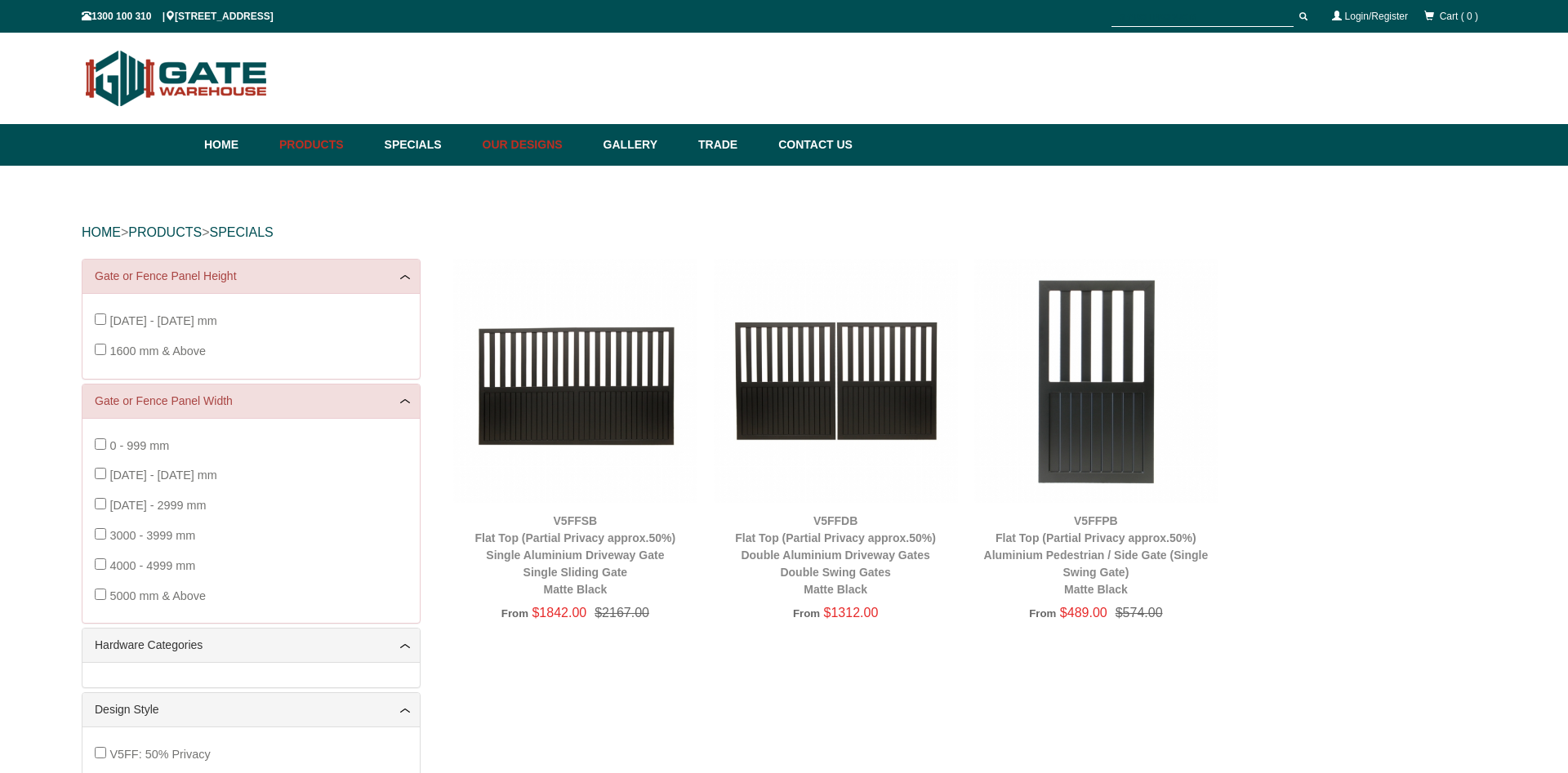
click at [548, 138] on link "Our Designs" at bounding box center [535, 144] width 121 height 42
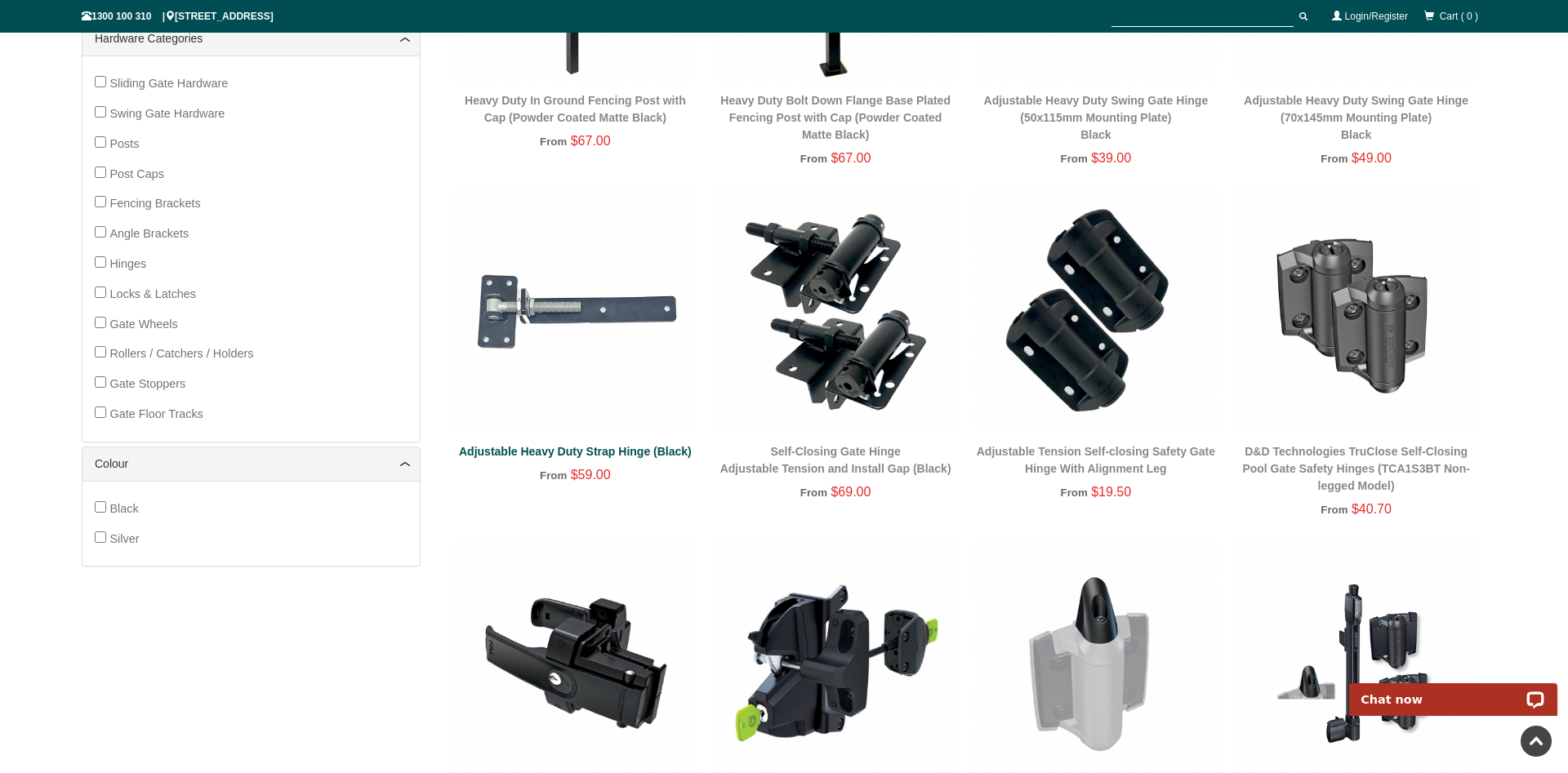
scroll to position [624, 0]
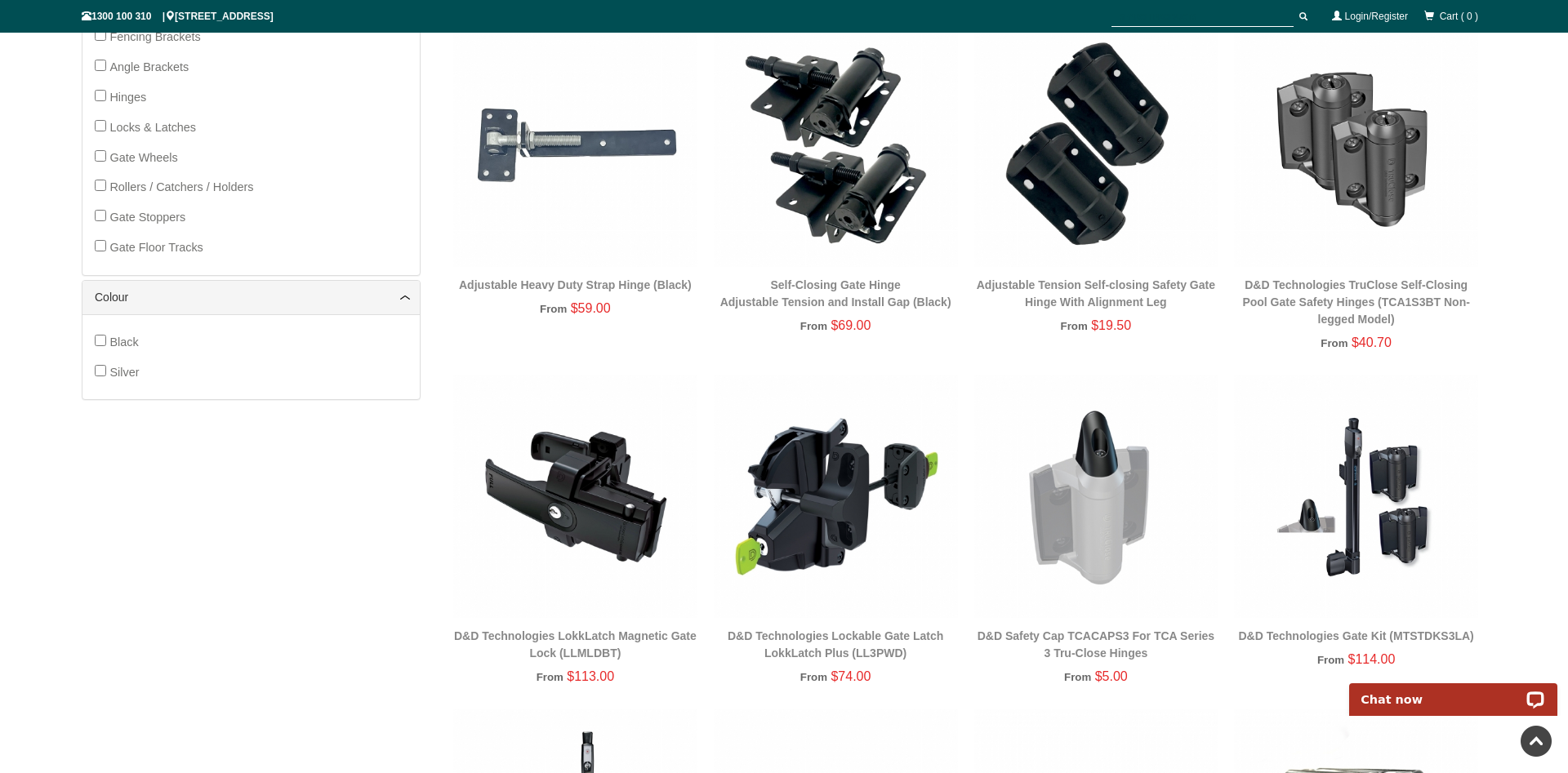
click at [846, 507] on img at bounding box center [836, 496] width 244 height 244
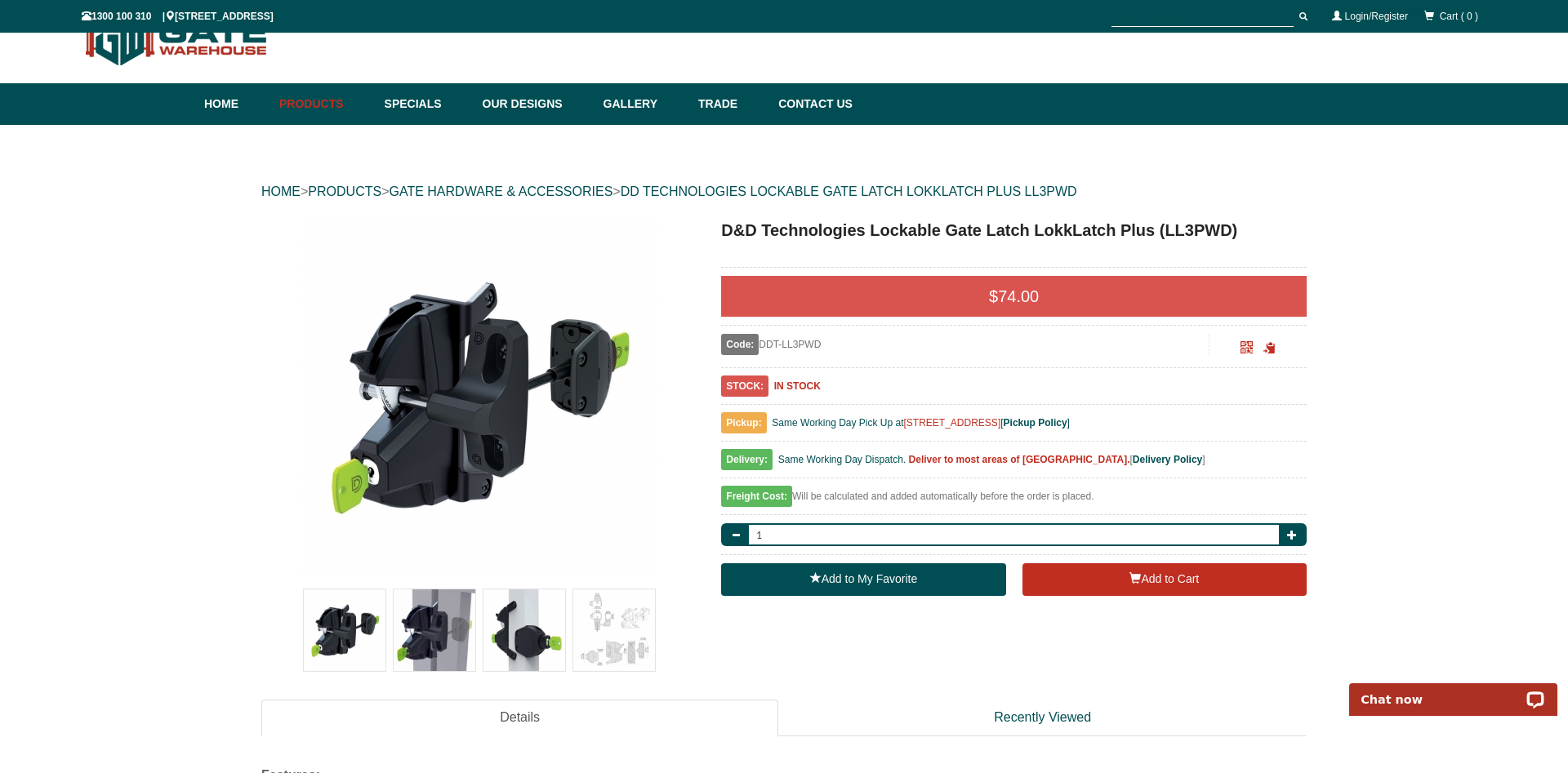
click at [518, 636] on img at bounding box center [524, 630] width 81 height 81
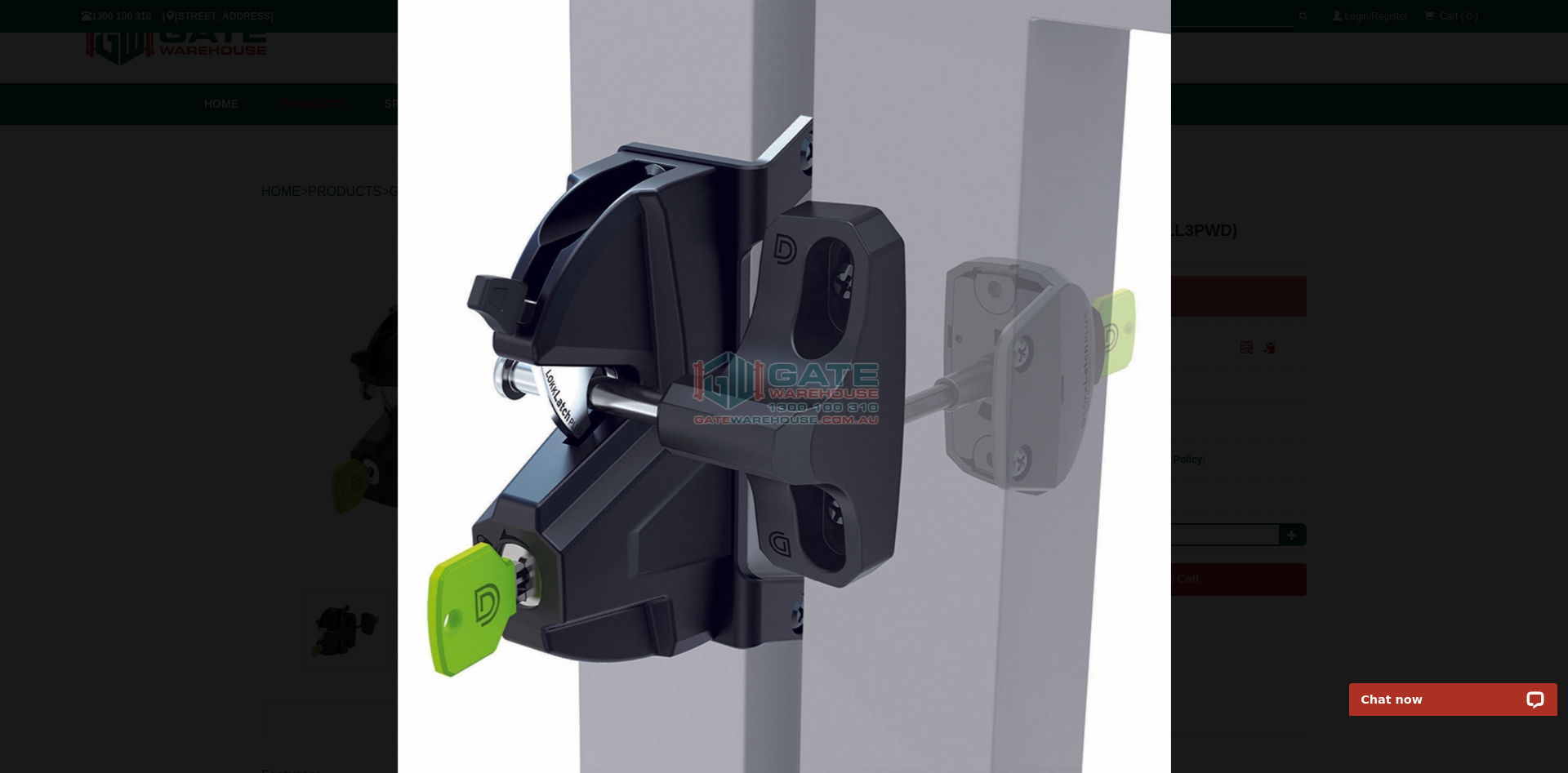
click at [1518, 406] on div at bounding box center [784, 386] width 1568 height 773
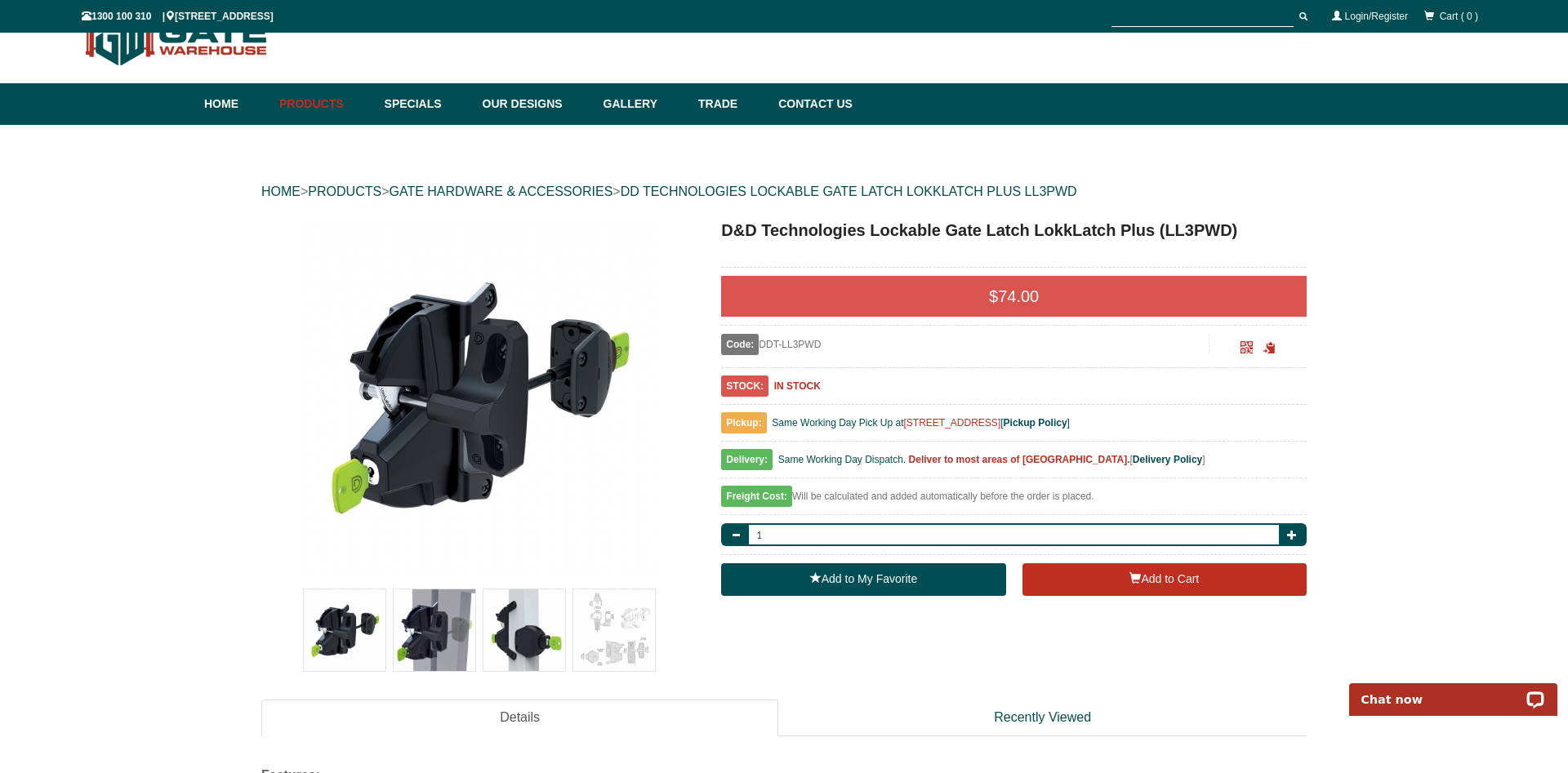
click at [629, 635] on img at bounding box center [614, 630] width 81 height 81
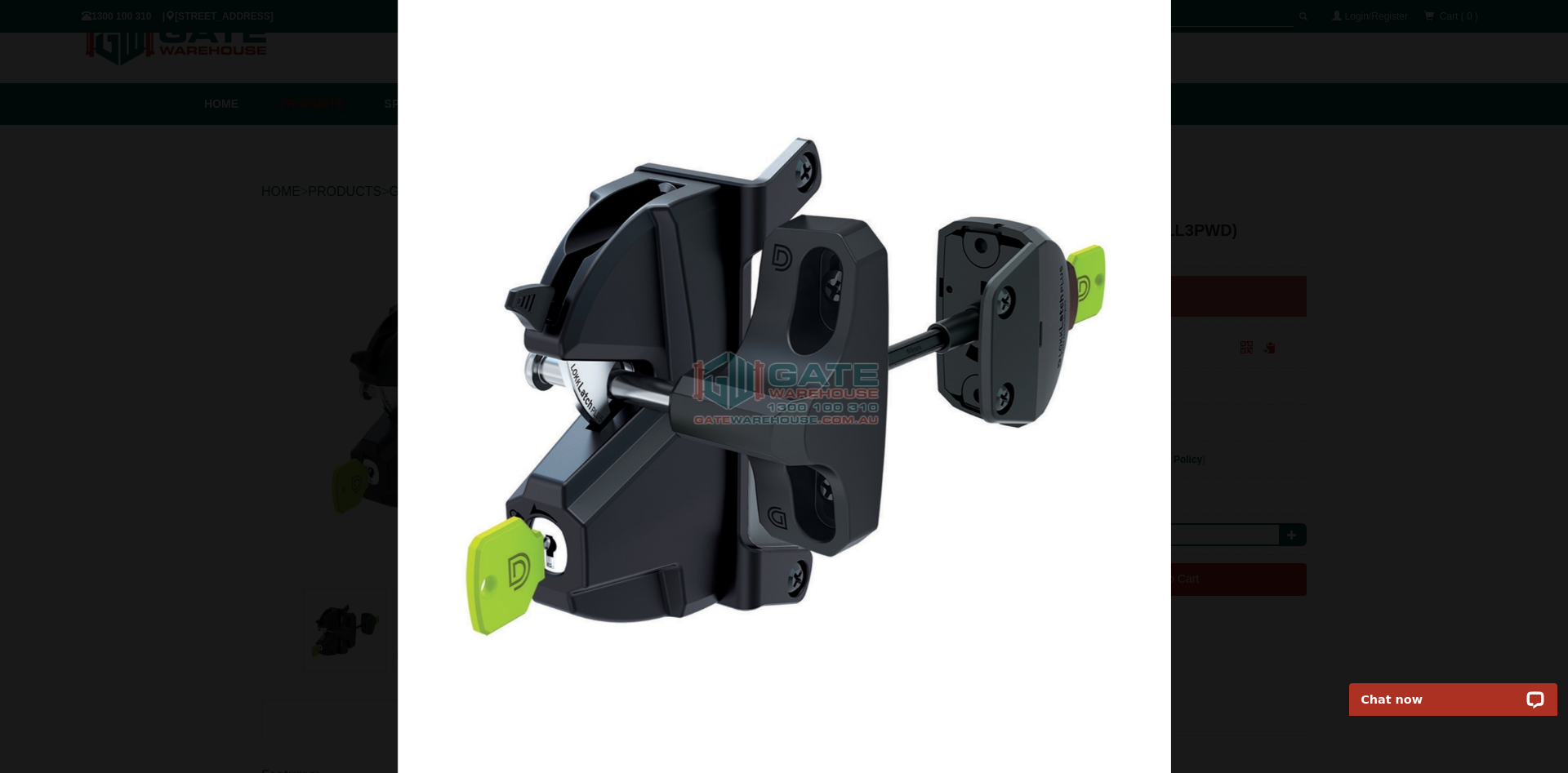
click at [318, 386] on div at bounding box center [784, 386] width 1568 height 773
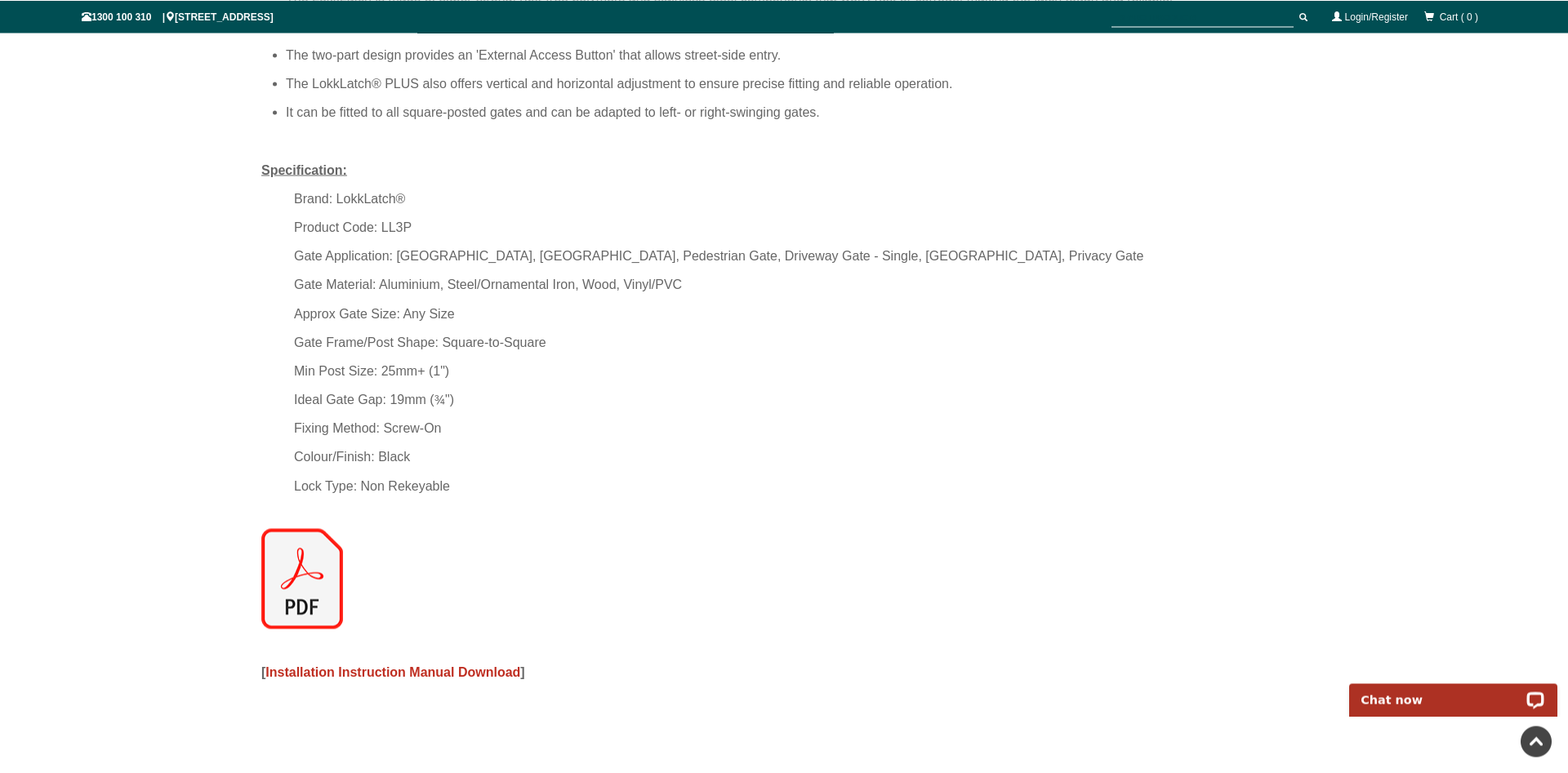
scroll to position [1290, 0]
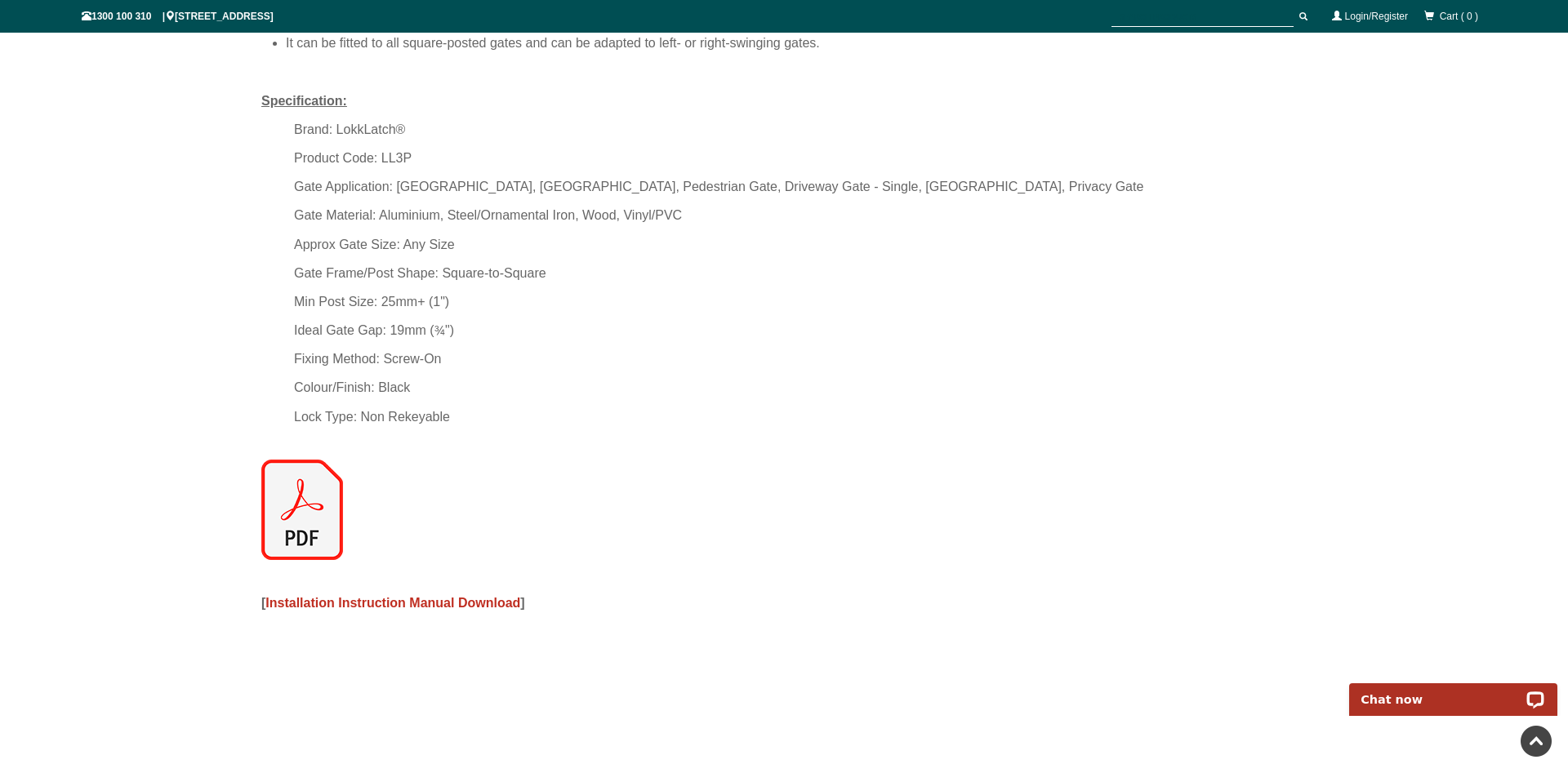
click at [289, 516] on img at bounding box center [302, 509] width 81 height 100
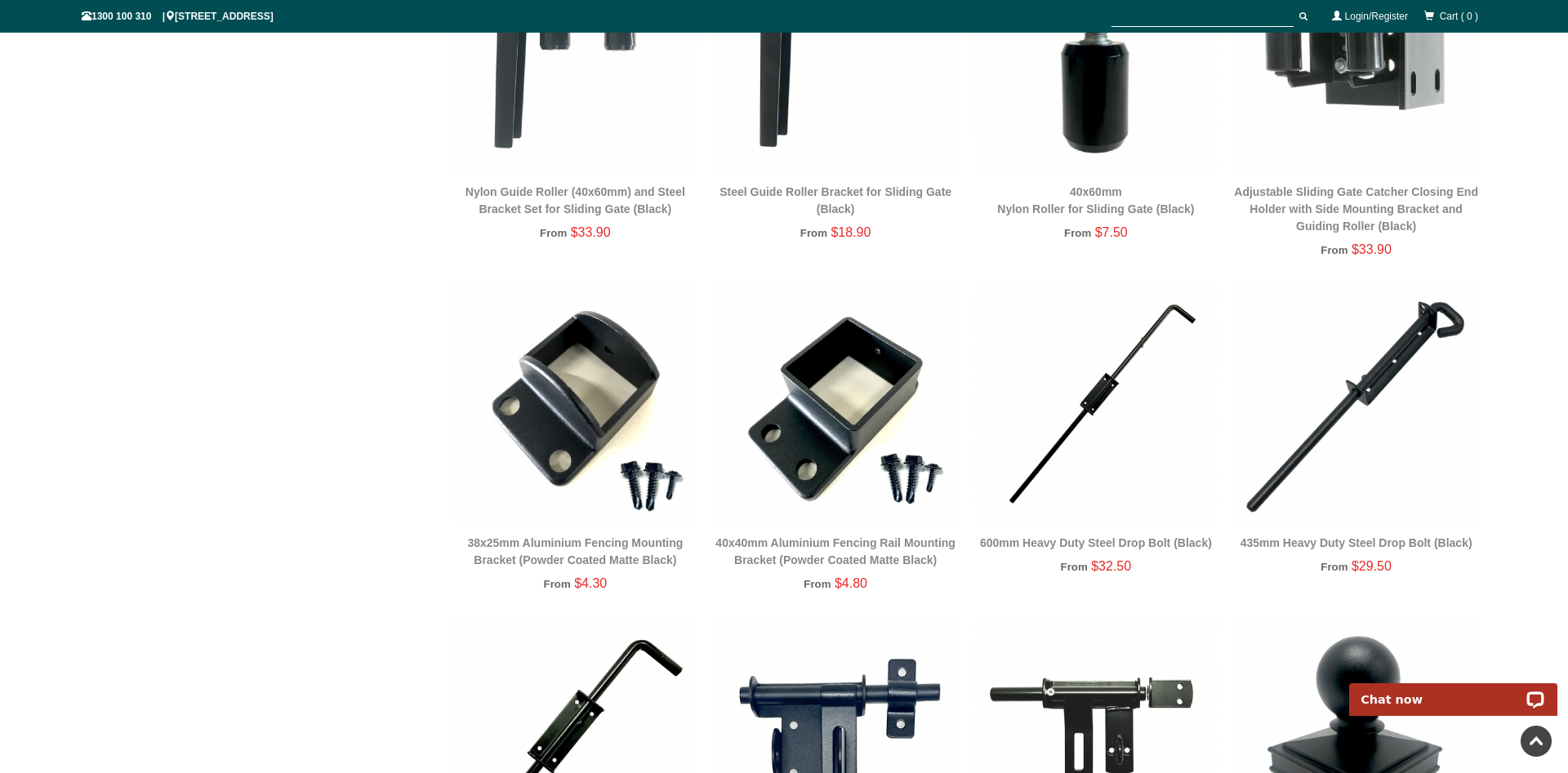
scroll to position [2538, 0]
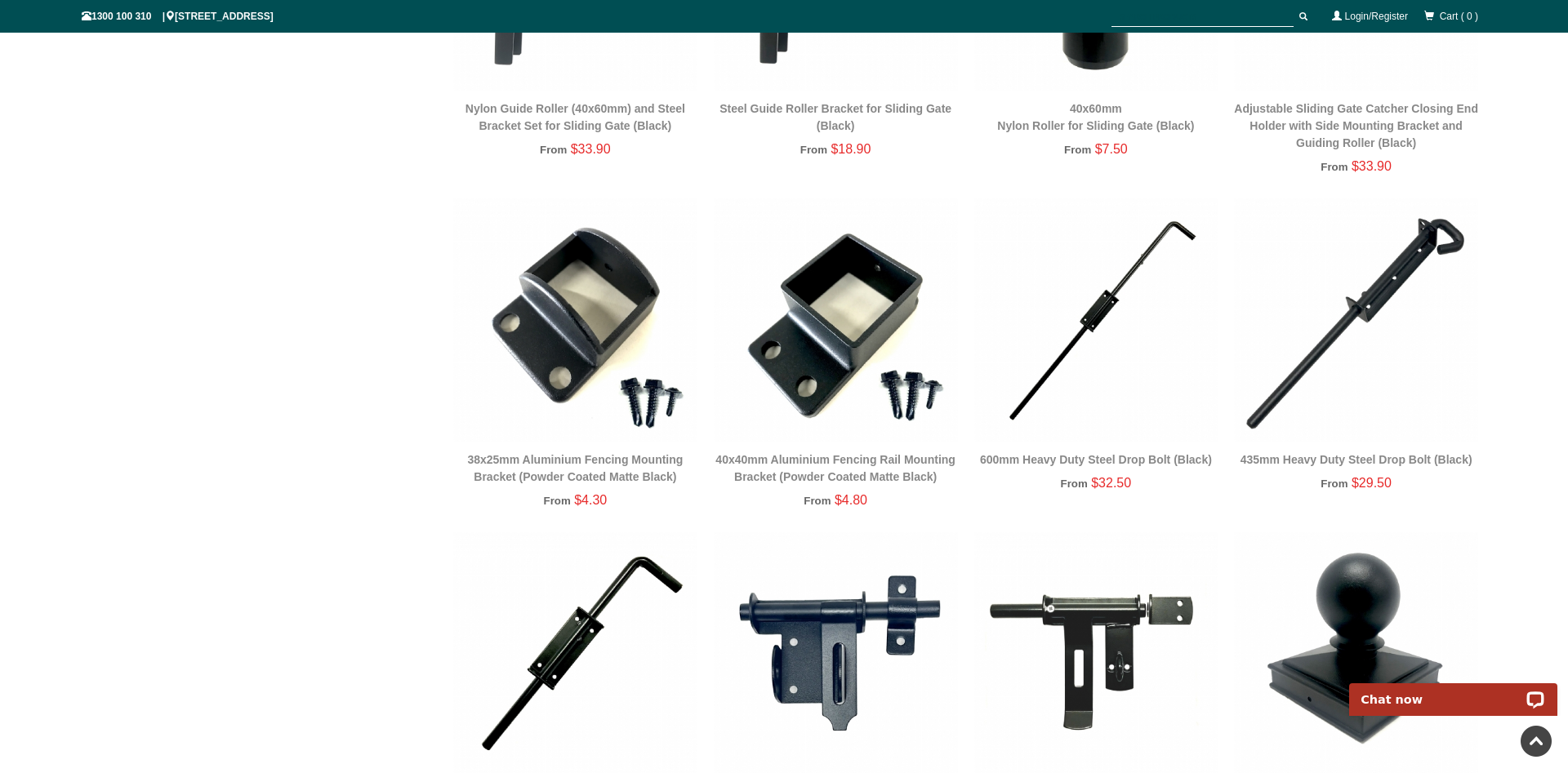
click at [1180, 173] on div "40x60mm Nylon Roller for Sliding Gate (Black) From $7.50" at bounding box center [1096, 13] width 244 height 333
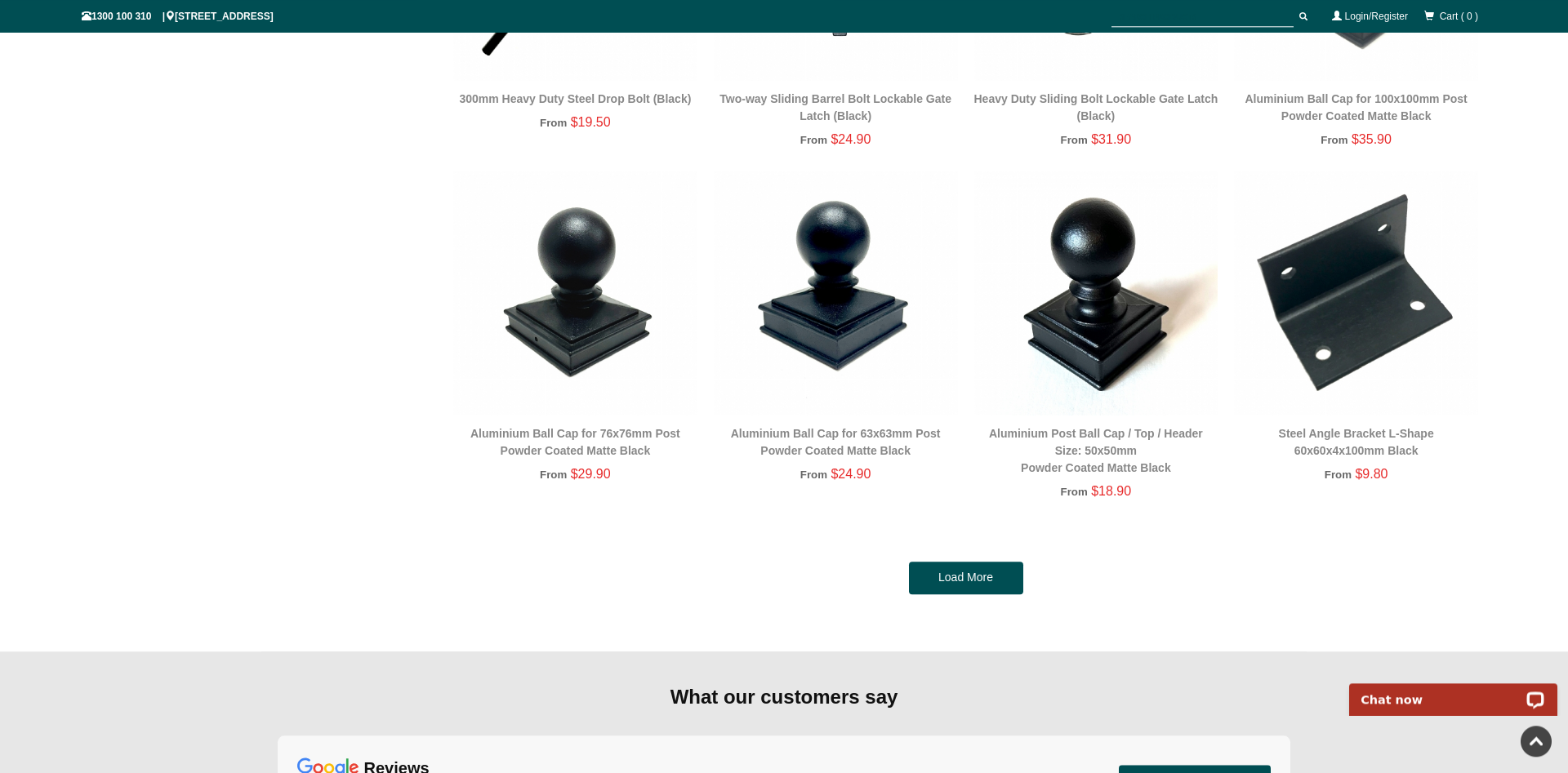
scroll to position [3287, 0]
